Goal: Check status: Check status

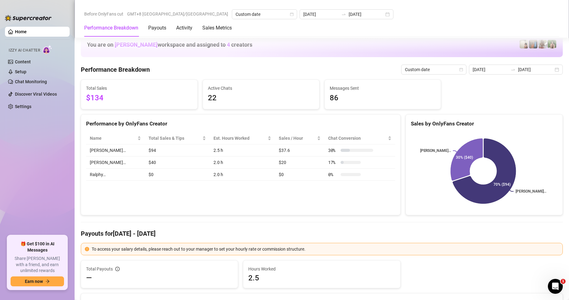
scroll to position [684, 0]
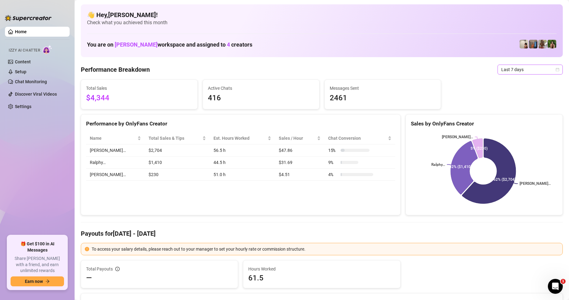
click at [514, 72] on span "Last 7 days" at bounding box center [531, 69] width 58 height 9
click at [509, 124] on div "Custom date" at bounding box center [524, 121] width 55 height 7
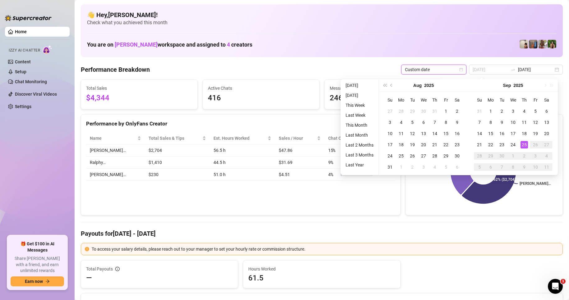
type input "[DATE]"
click at [526, 146] on div "25" at bounding box center [524, 144] width 7 height 7
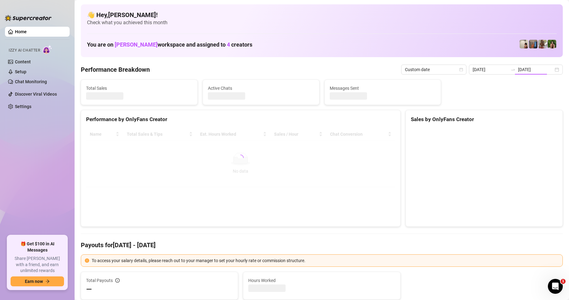
type input "[DATE]"
